Goal: Transaction & Acquisition: Register for event/course

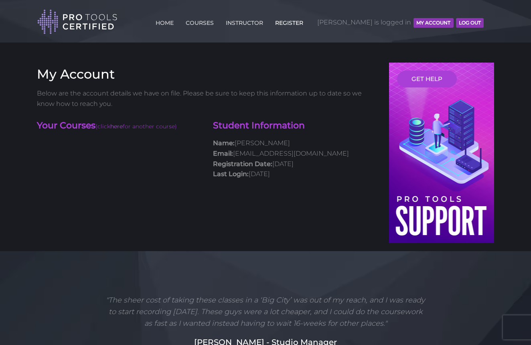
click at [305, 20] on link "REGISTER" at bounding box center [289, 21] width 32 height 13
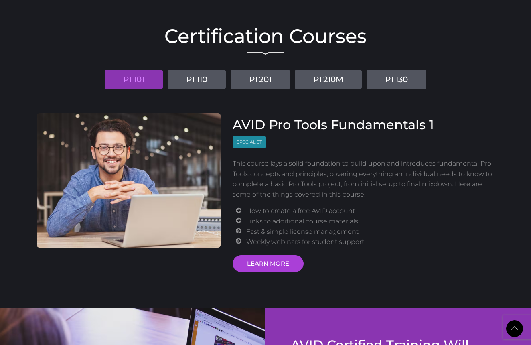
scroll to position [949, 0]
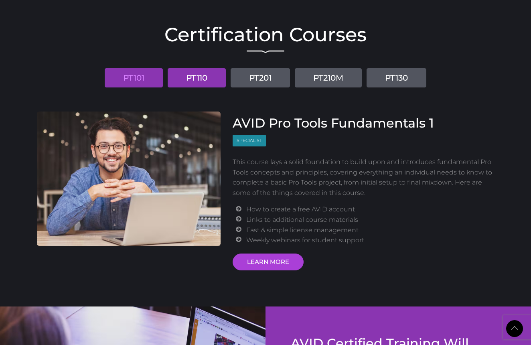
click at [194, 77] on link "PT110" at bounding box center [197, 77] width 58 height 19
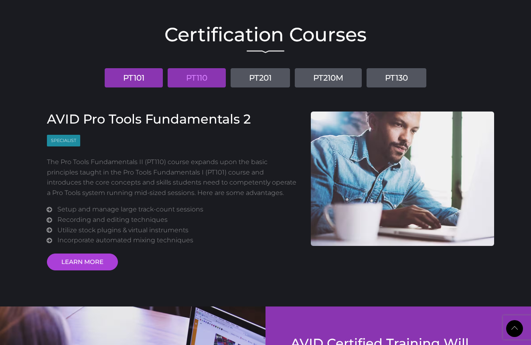
click at [140, 75] on link "PT101" at bounding box center [134, 77] width 58 height 19
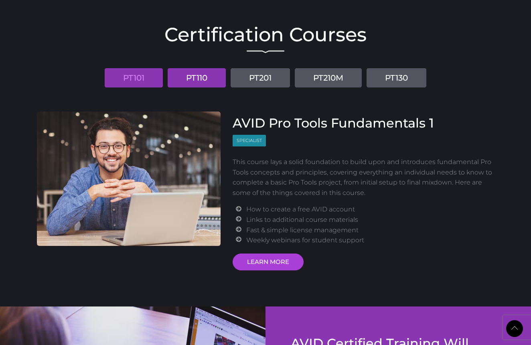
click at [193, 77] on link "PT110" at bounding box center [197, 77] width 58 height 19
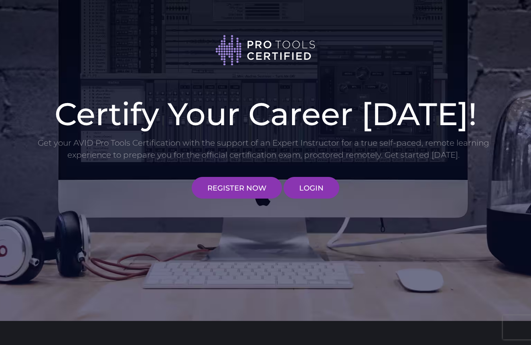
scroll to position [0, 0]
click at [307, 192] on link "LOGIN" at bounding box center [312, 188] width 56 height 22
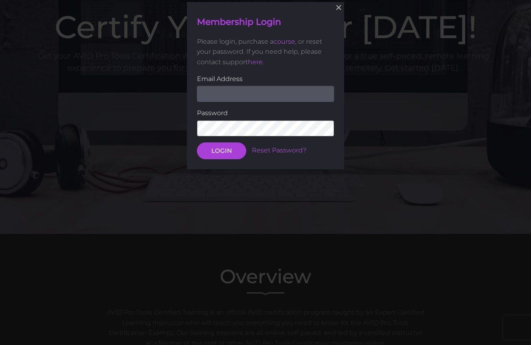
scroll to position [87, 0]
type input "[EMAIL_ADDRESS][DOMAIN_NAME]"
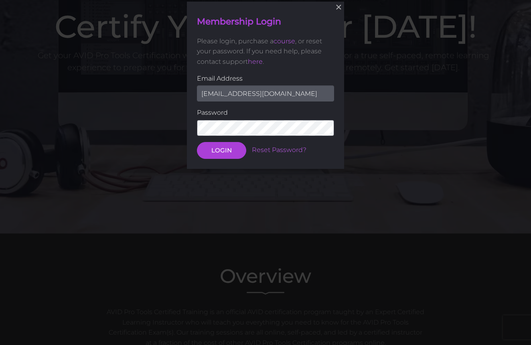
click at [177, 119] on div "× Membership Login Please login, purchase a course , or reset your password. If…" at bounding box center [265, 85] width 531 height 345
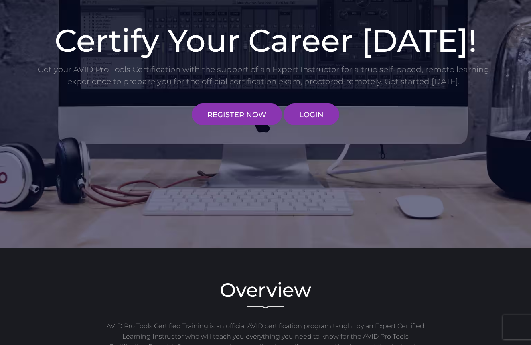
scroll to position [70, 0]
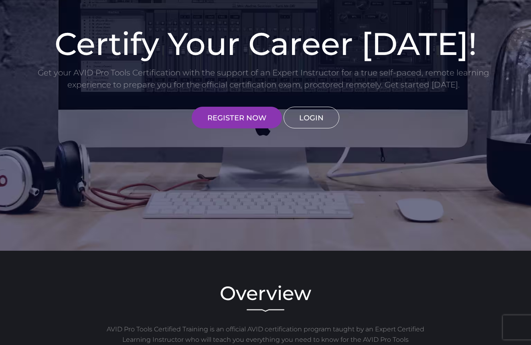
click at [313, 120] on link "LOGIN" at bounding box center [312, 118] width 56 height 22
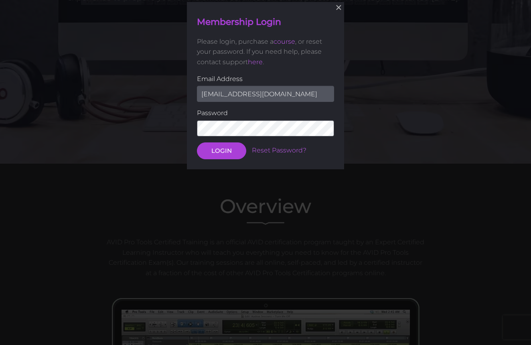
scroll to position [158, 0]
click at [219, 154] on button "LOGIN" at bounding box center [221, 150] width 49 height 17
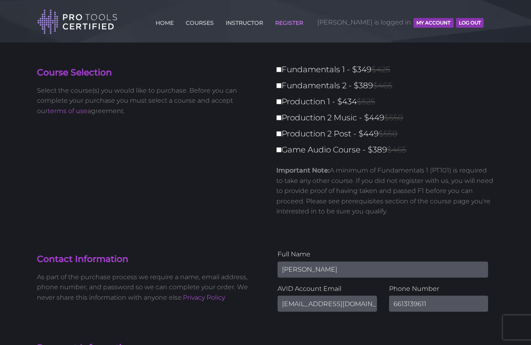
click at [280, 71] on input "Fundamentals 1 - $349 $425" at bounding box center [278, 69] width 5 height 5
checkbox input "true"
type input "349"
click at [279, 91] on label "Fundamentals 2 - $389 $465" at bounding box center [387, 86] width 223 height 14
click at [279, 88] on input "Fundamentals 2 - $389 $465" at bounding box center [278, 85] width 5 height 5
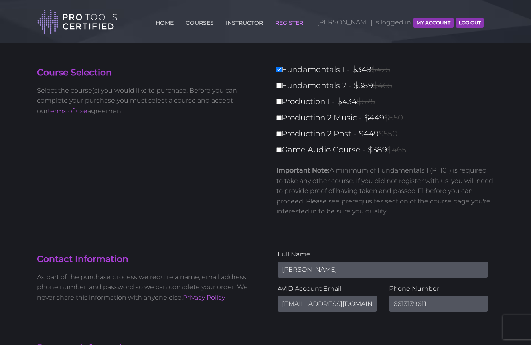
checkbox input "true"
type input "738"
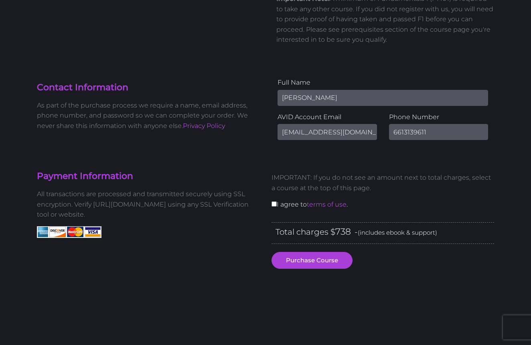
scroll to position [177, 0]
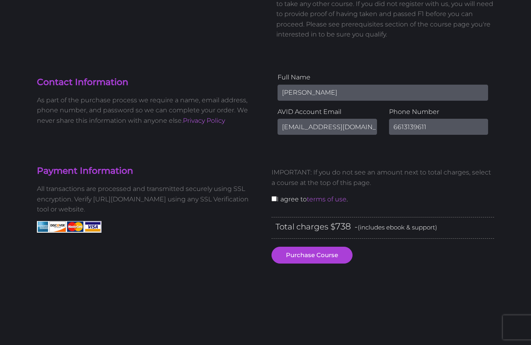
click at [273, 197] on input "checkbox" at bounding box center [274, 198] width 5 height 5
checkbox input "true"
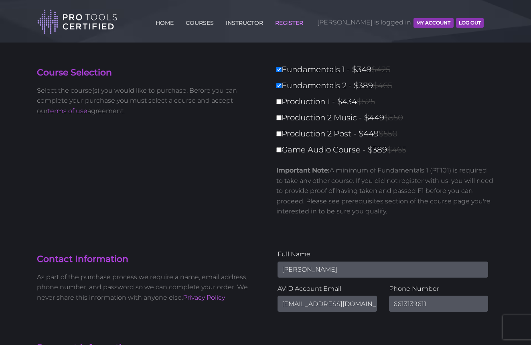
scroll to position [0, 0]
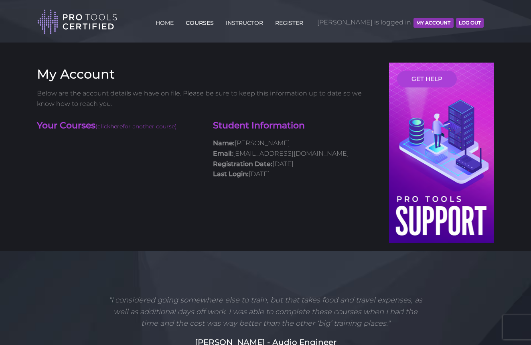
click at [216, 19] on link "COURSES" at bounding box center [200, 21] width 32 height 13
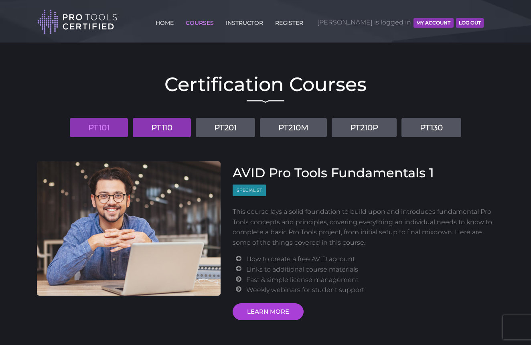
click at [164, 131] on link "PT110" at bounding box center [162, 127] width 58 height 19
